Goal: Check status: Check status

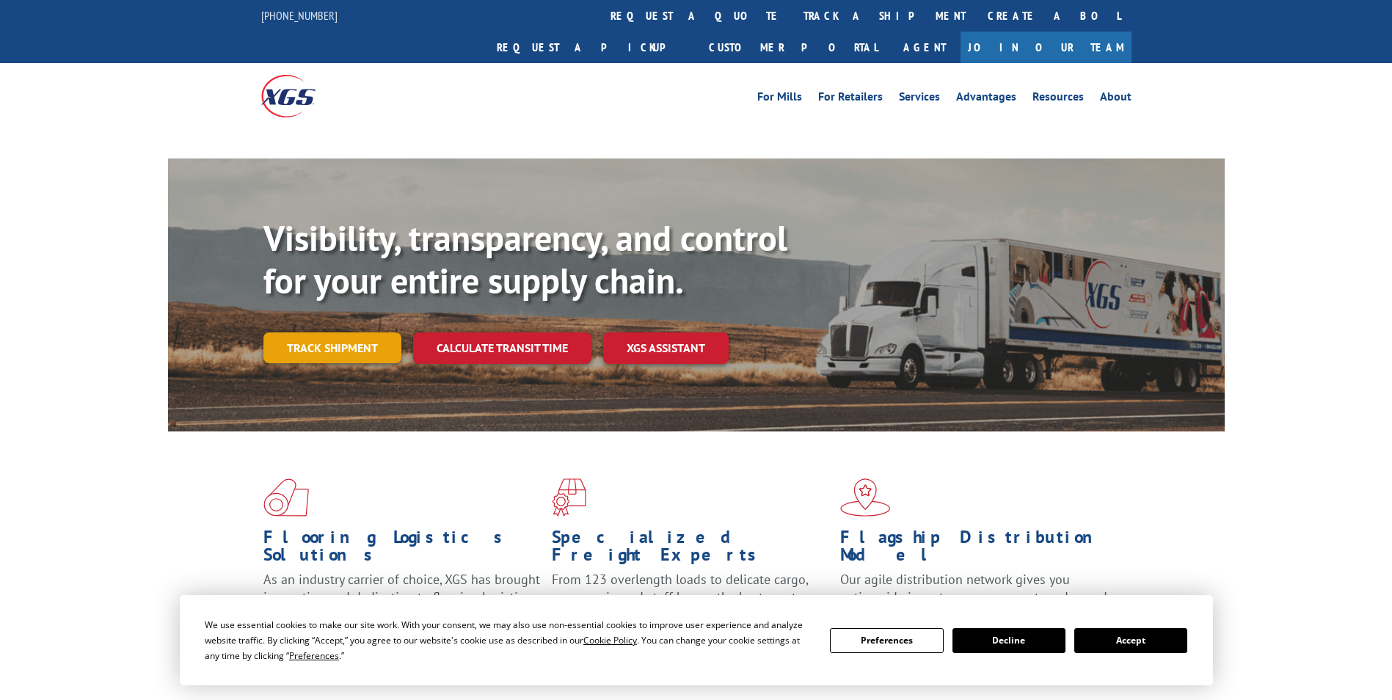
click at [346, 332] on link "Track shipment" at bounding box center [332, 347] width 138 height 31
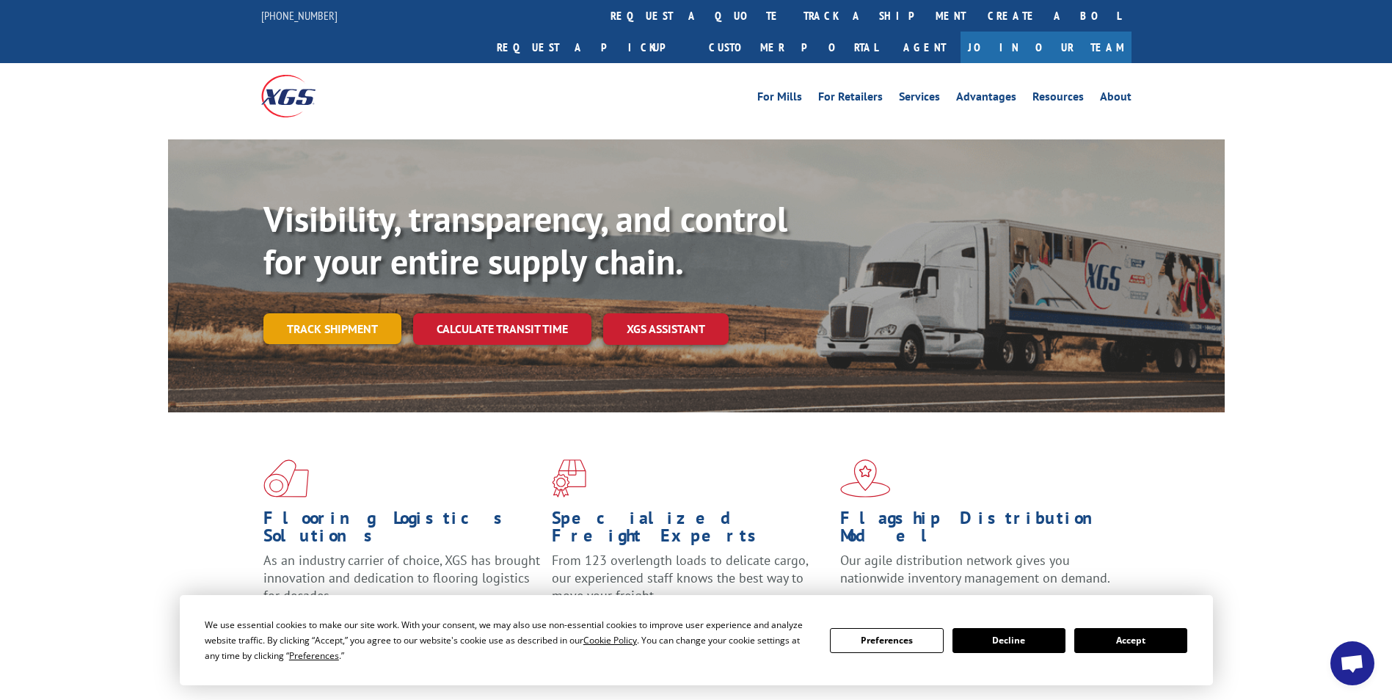
click at [353, 313] on link "Track shipment" at bounding box center [332, 328] width 138 height 31
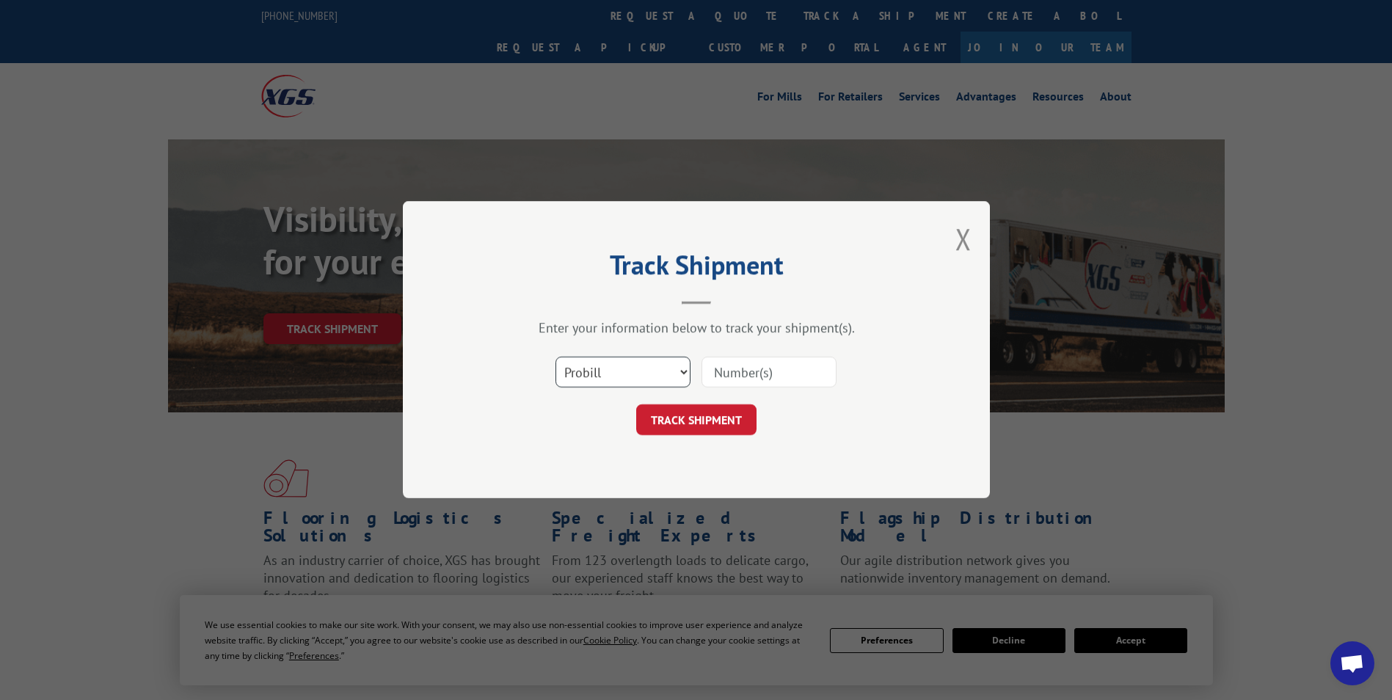
click at [567, 373] on select "Select category... Probill BOL PO" at bounding box center [622, 372] width 135 height 31
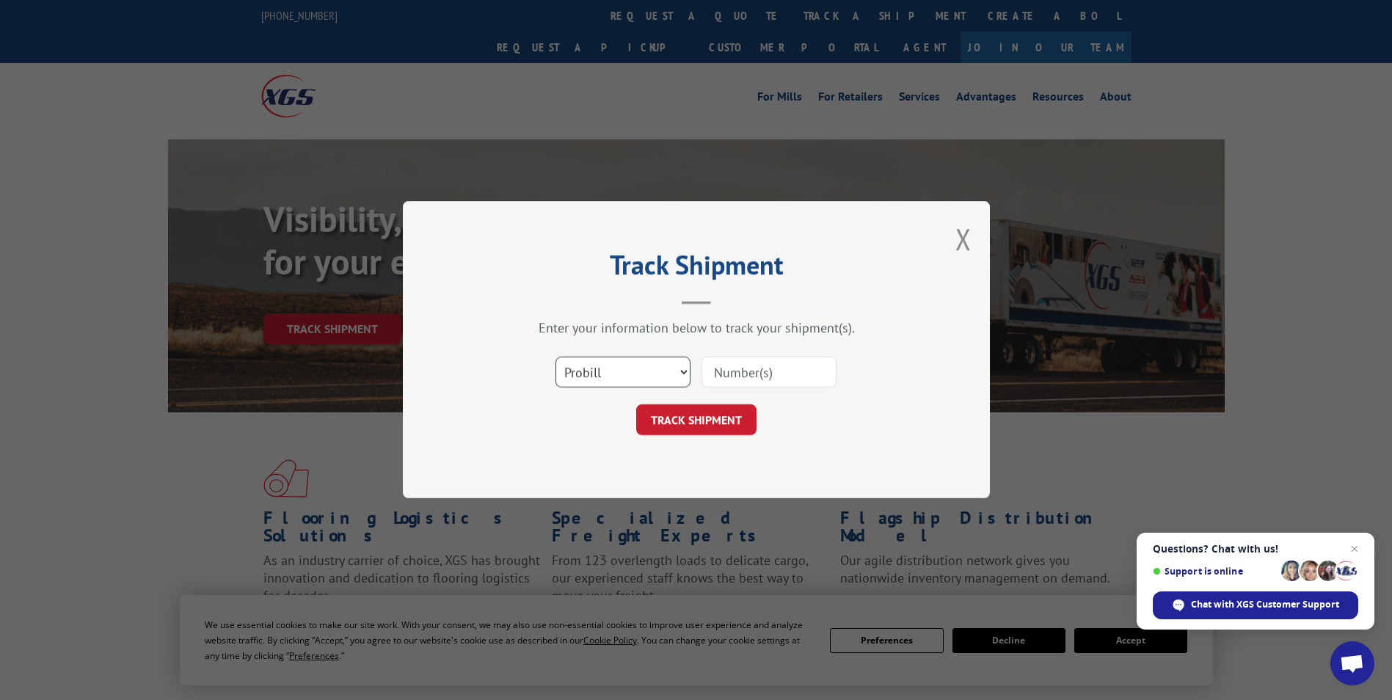
select select "bol"
click at [555, 357] on select "Select category... Probill BOL PO" at bounding box center [622, 372] width 135 height 31
click at [750, 372] on input at bounding box center [768, 372] width 135 height 31
type input "449724"
click button "TRACK SHIPMENT" at bounding box center [696, 420] width 120 height 31
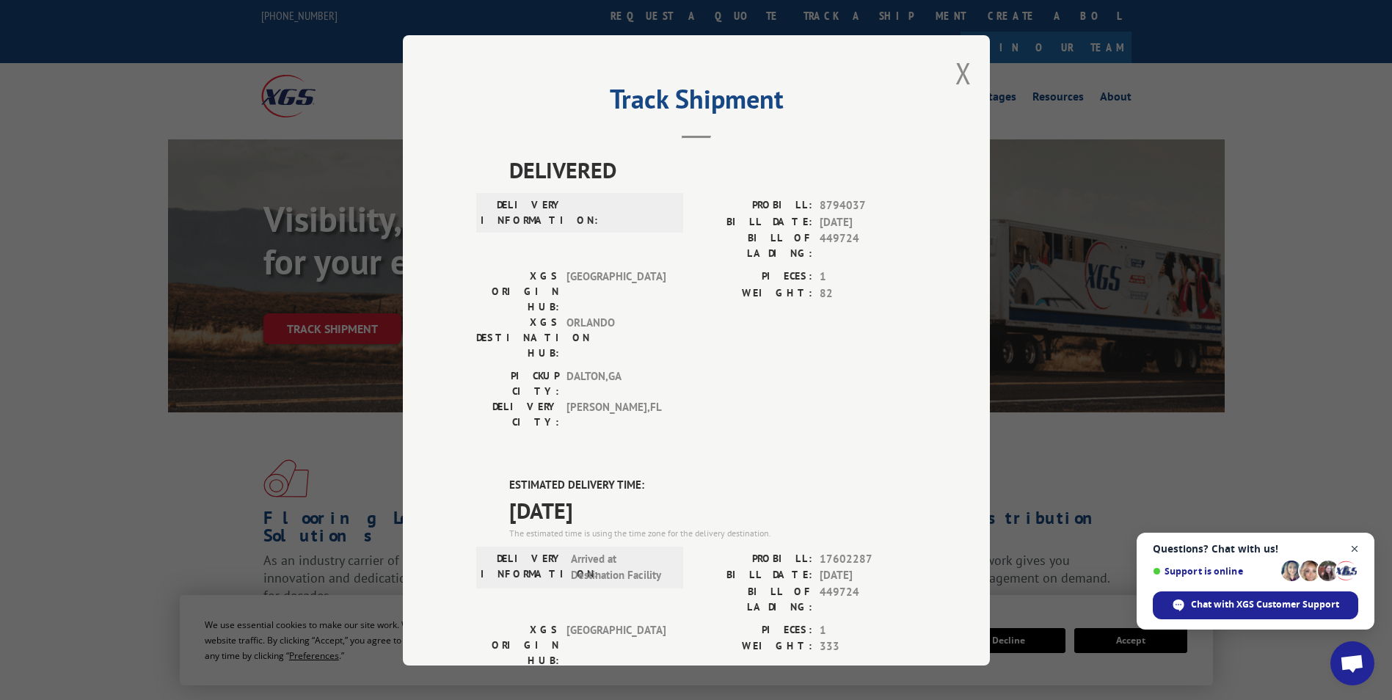
click at [1352, 544] on span "Close chat" at bounding box center [1355, 549] width 18 height 18
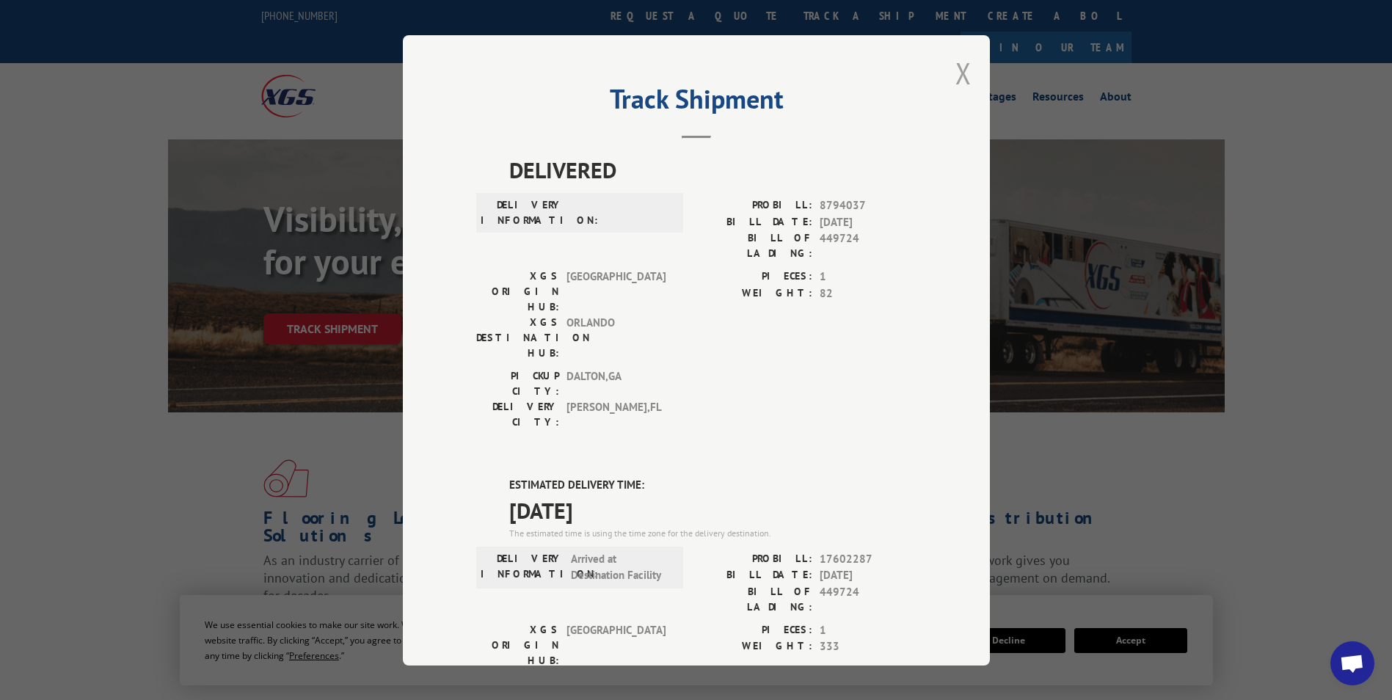
click at [955, 76] on button "Close modal" at bounding box center [963, 73] width 16 height 39
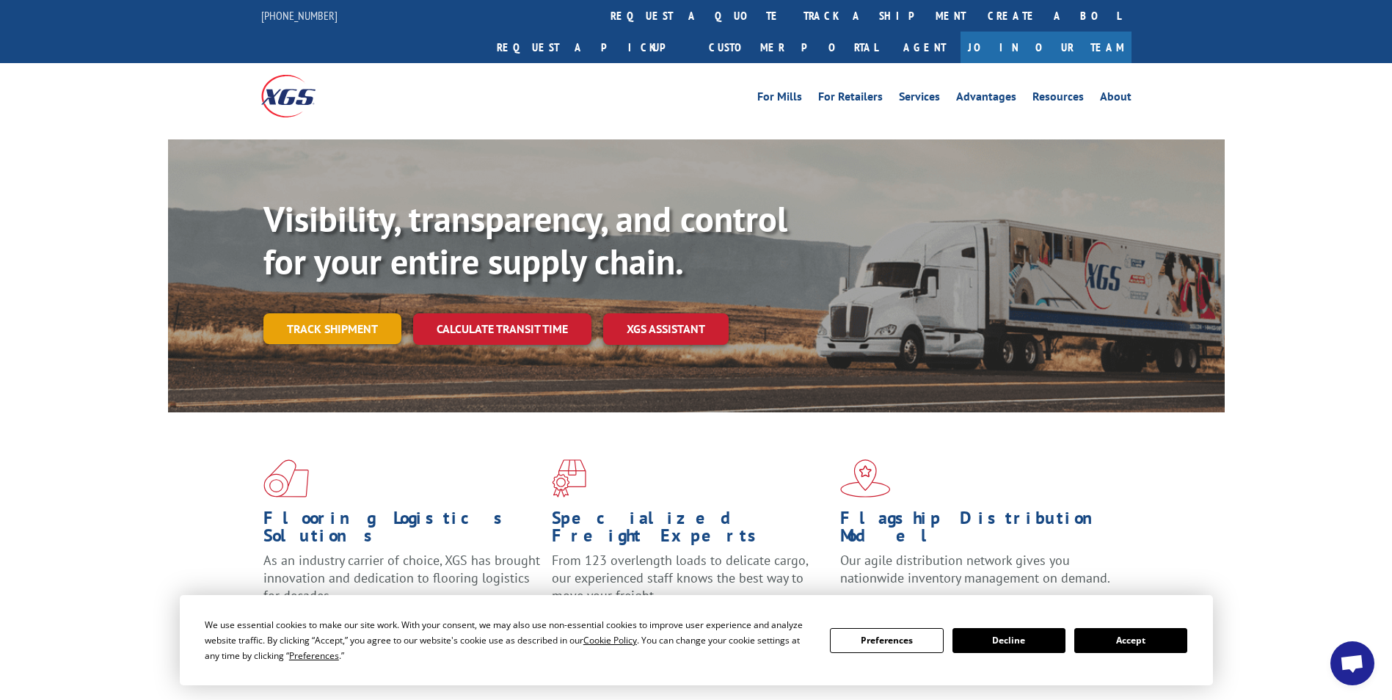
click at [315, 313] on link "Track shipment" at bounding box center [332, 328] width 138 height 31
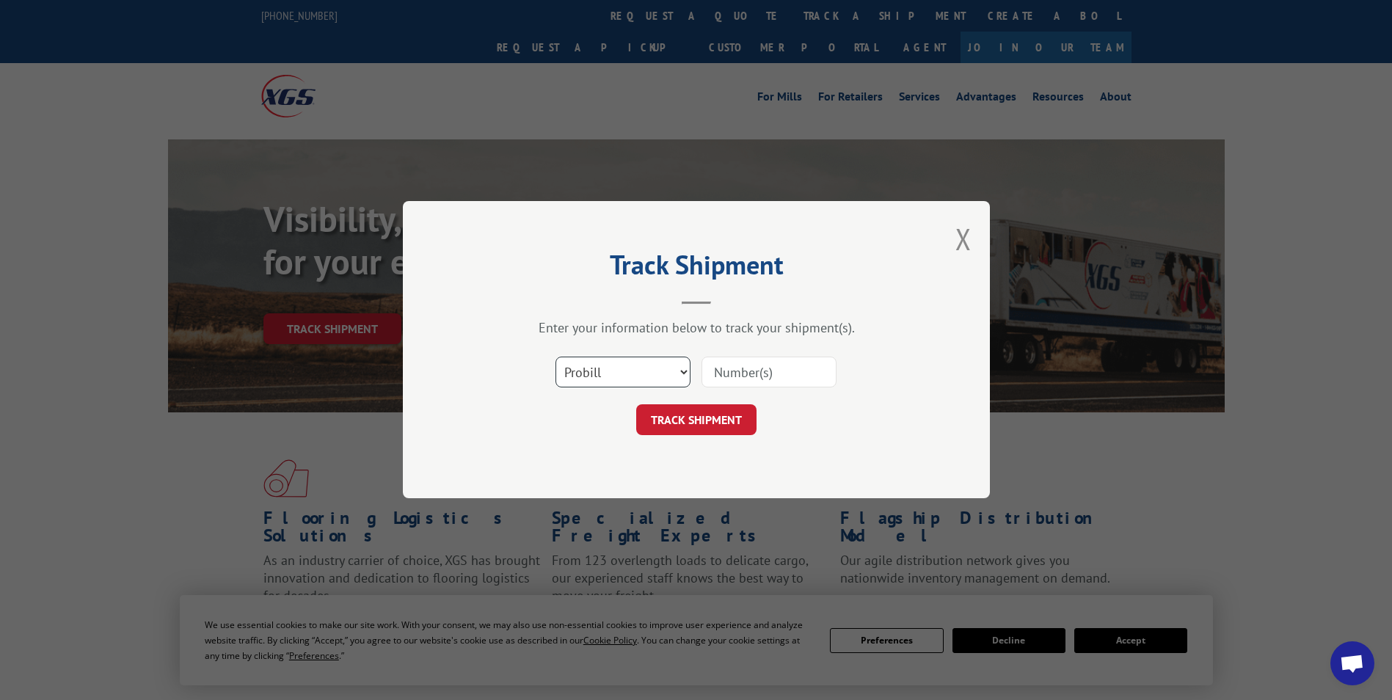
click at [593, 375] on select "Select category... Probill BOL PO" at bounding box center [622, 372] width 135 height 31
select select "bol"
click at [555, 357] on select "Select category... Probill BOL PO" at bounding box center [622, 372] width 135 height 31
click at [743, 374] on input at bounding box center [768, 372] width 135 height 31
type input "447996"
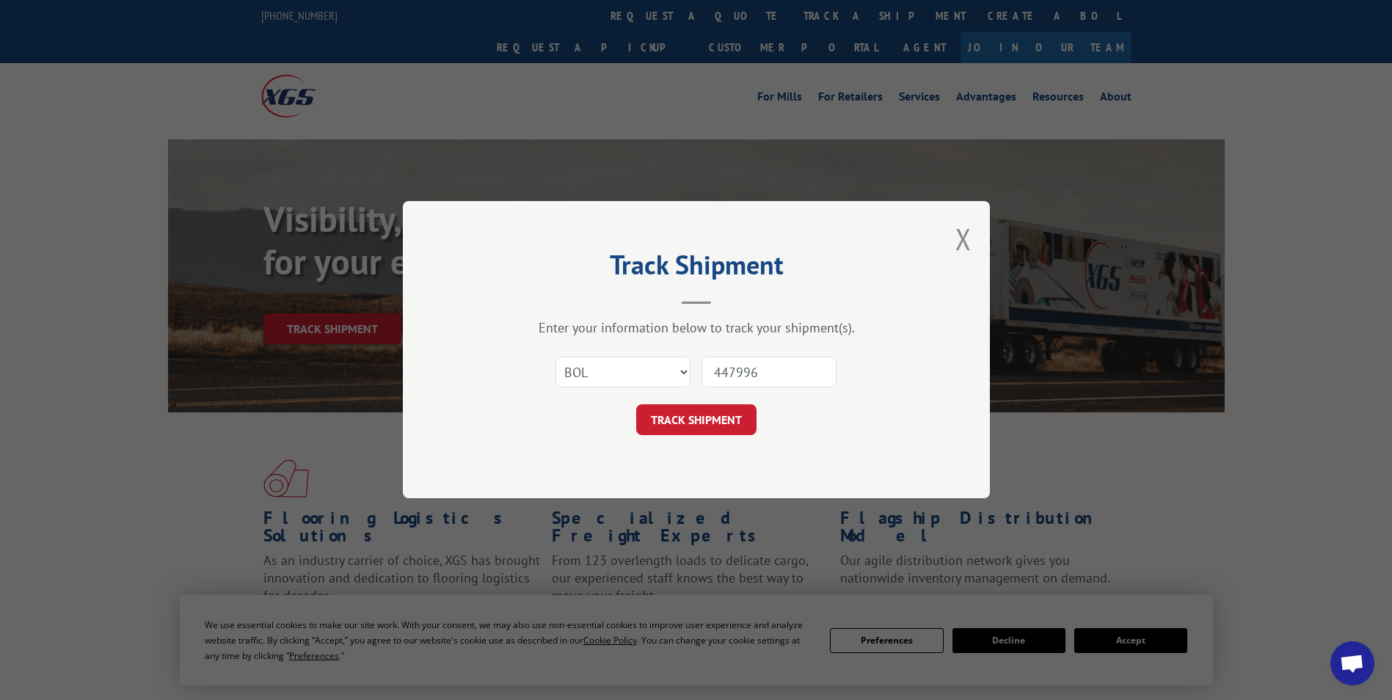
click button "TRACK SHIPMENT" at bounding box center [696, 420] width 120 height 31
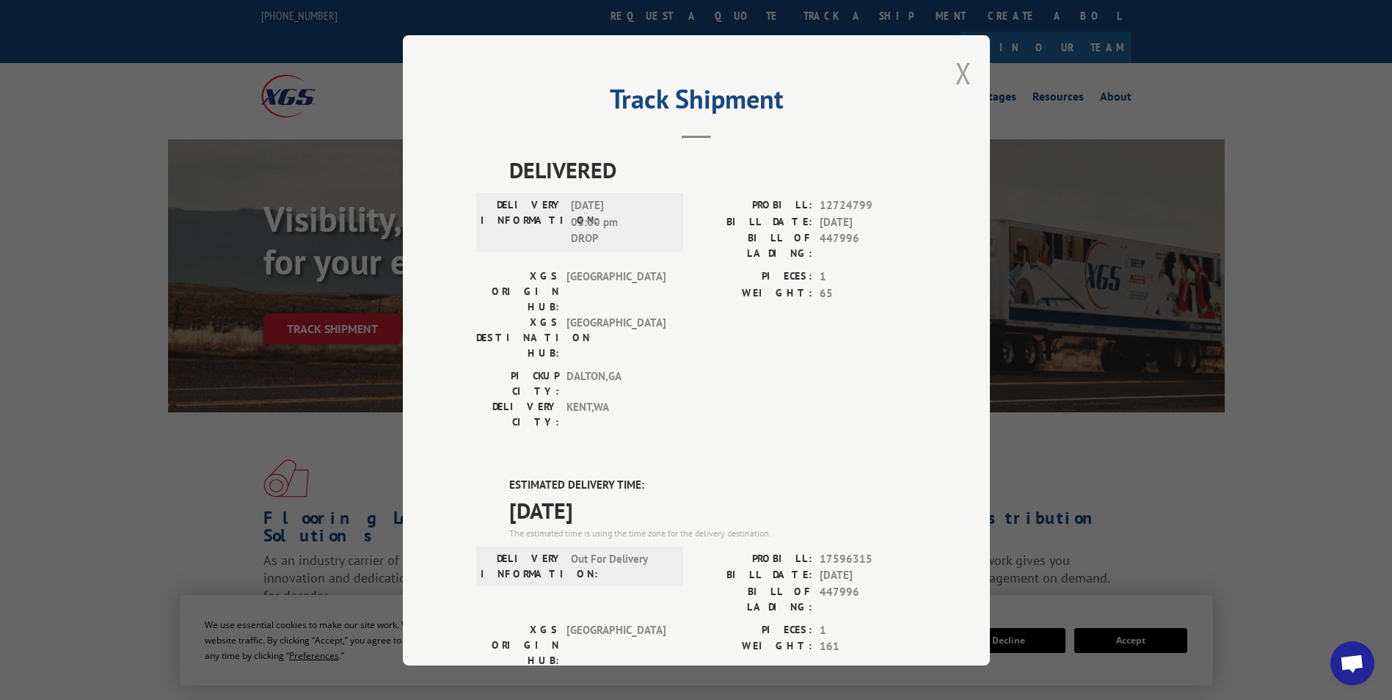
click at [955, 67] on button "Close modal" at bounding box center [963, 73] width 16 height 39
